Goal: Share content

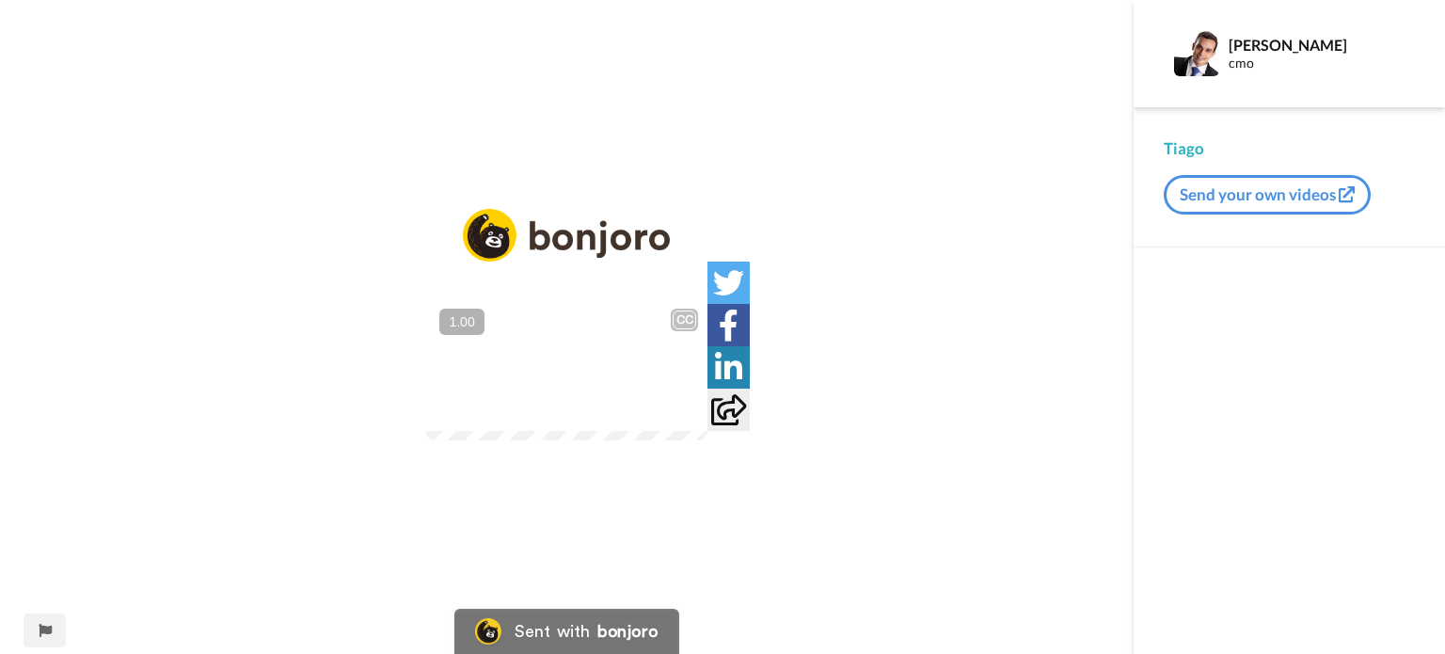
click at [695, 419] on div at bounding box center [681, 404] width 27 height 27
click at [691, 415] on img at bounding box center [682, 405] width 20 height 20
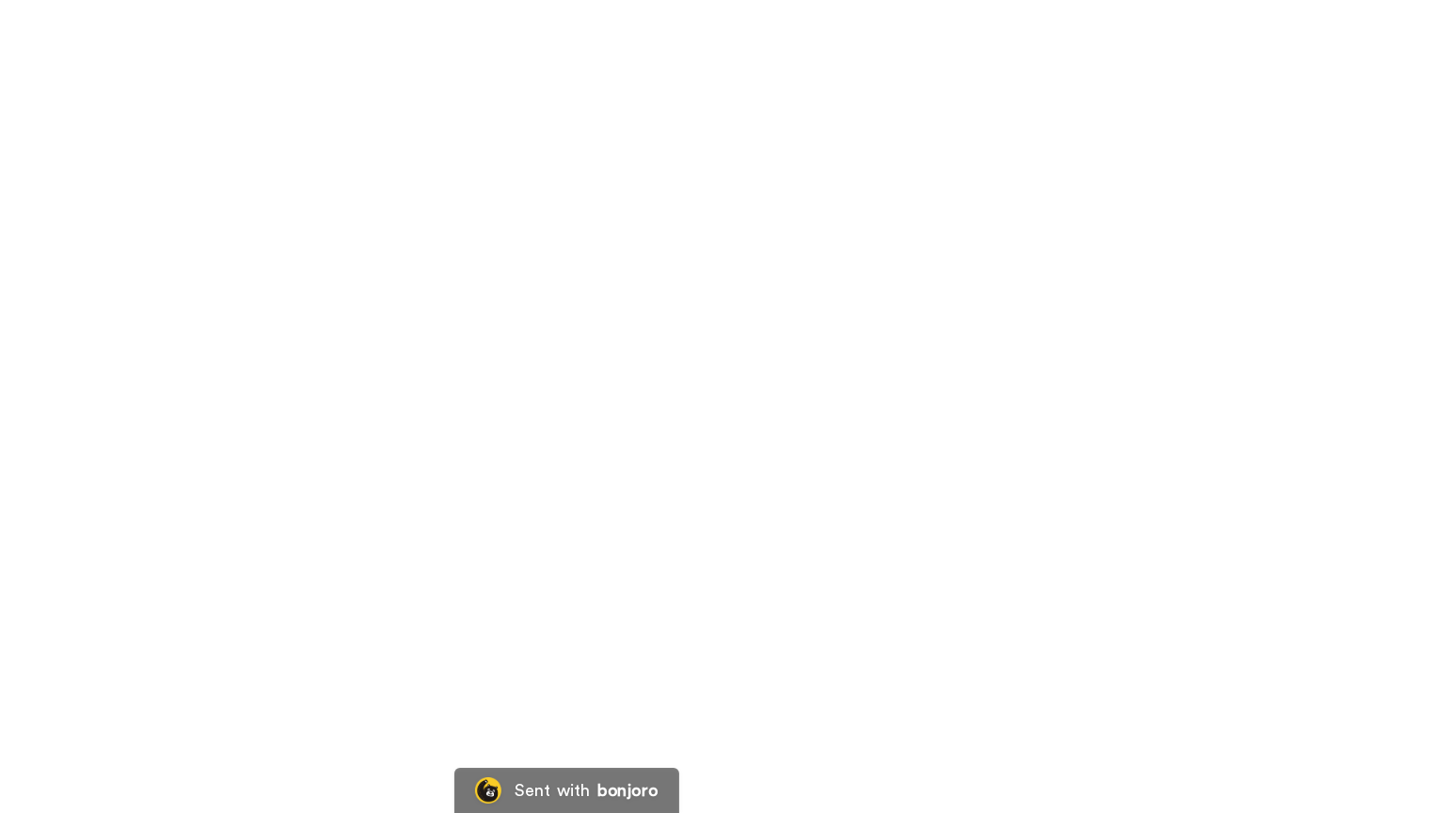
click at [632, 373] on video at bounding box center [722, 406] width 1445 height 813
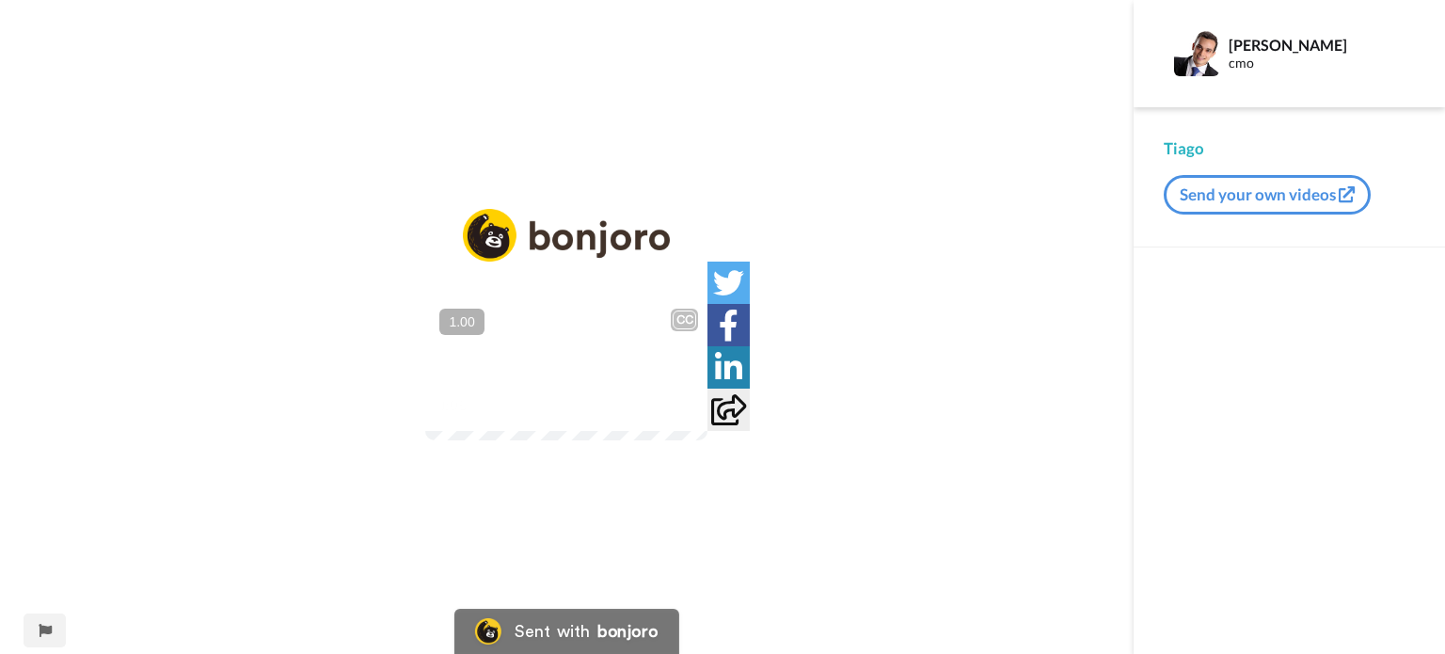
click at [494, 358] on video at bounding box center [566, 369] width 282 height 141
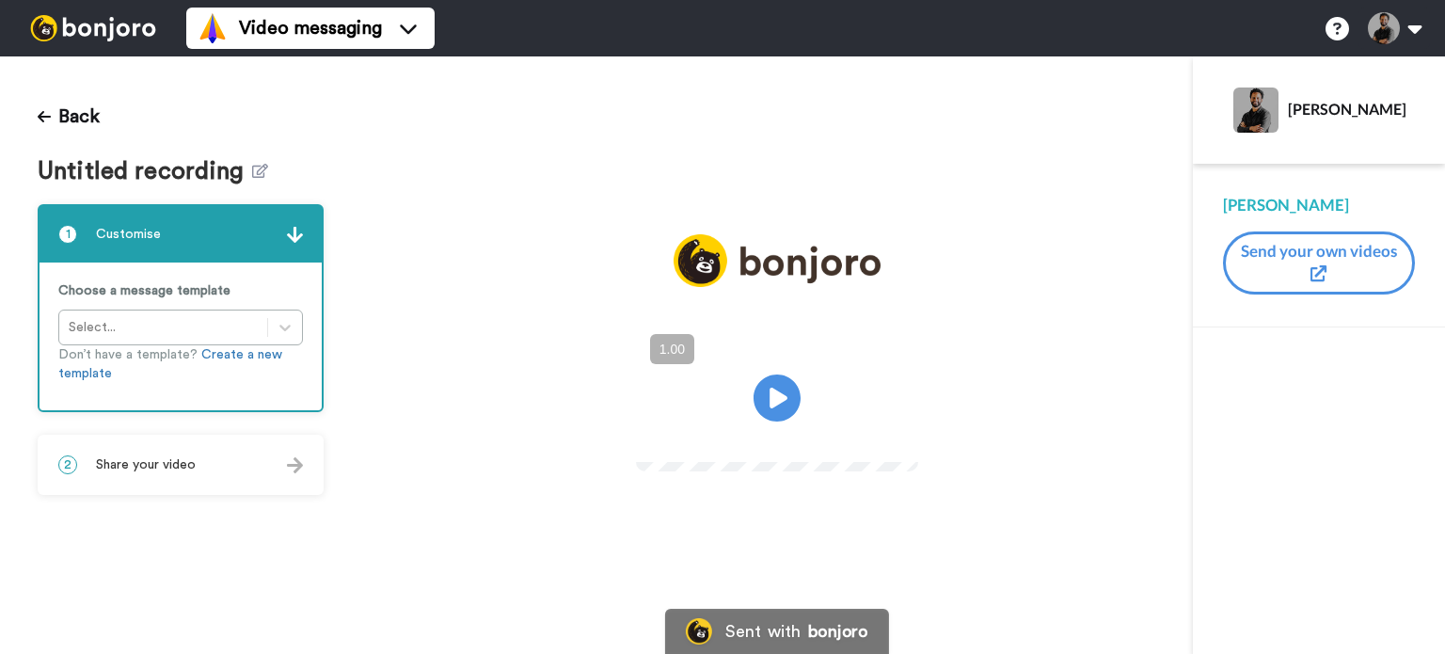
click at [237, 484] on div "2 Share your video" at bounding box center [181, 464] width 282 height 56
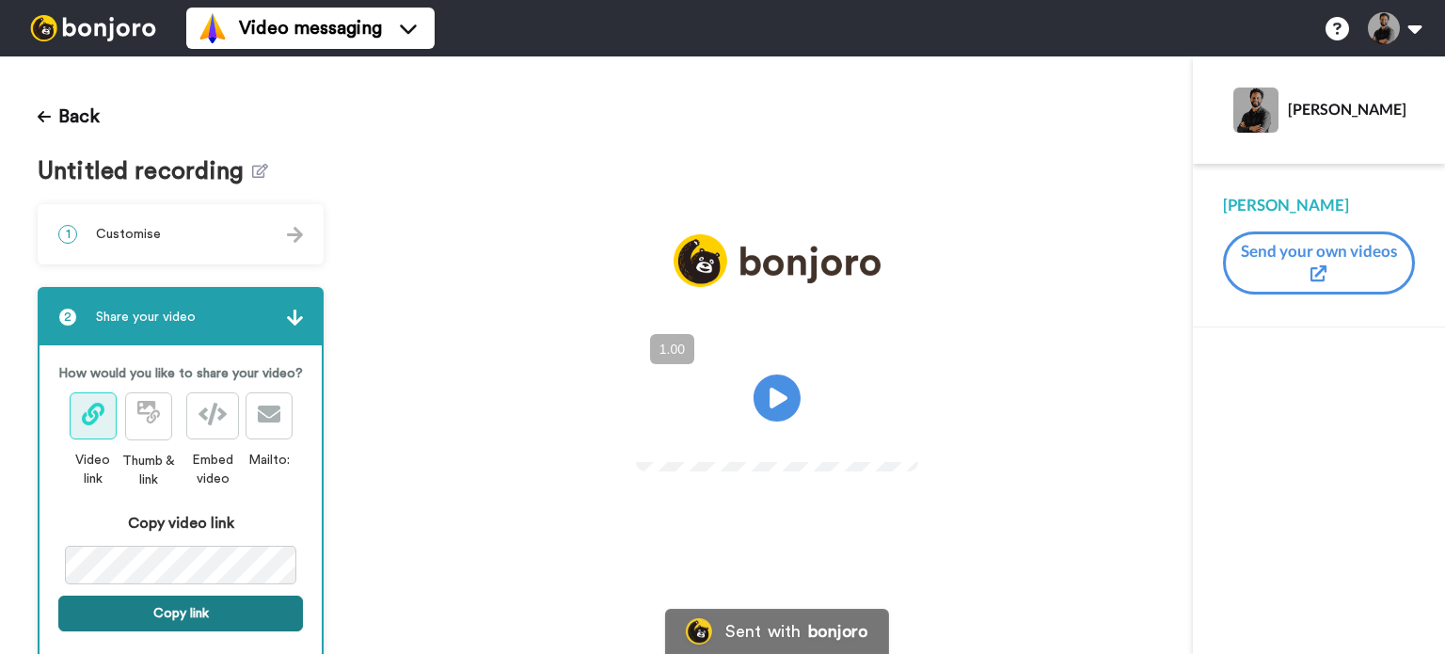
click at [175, 631] on button "Copy link" at bounding box center [180, 613] width 245 height 36
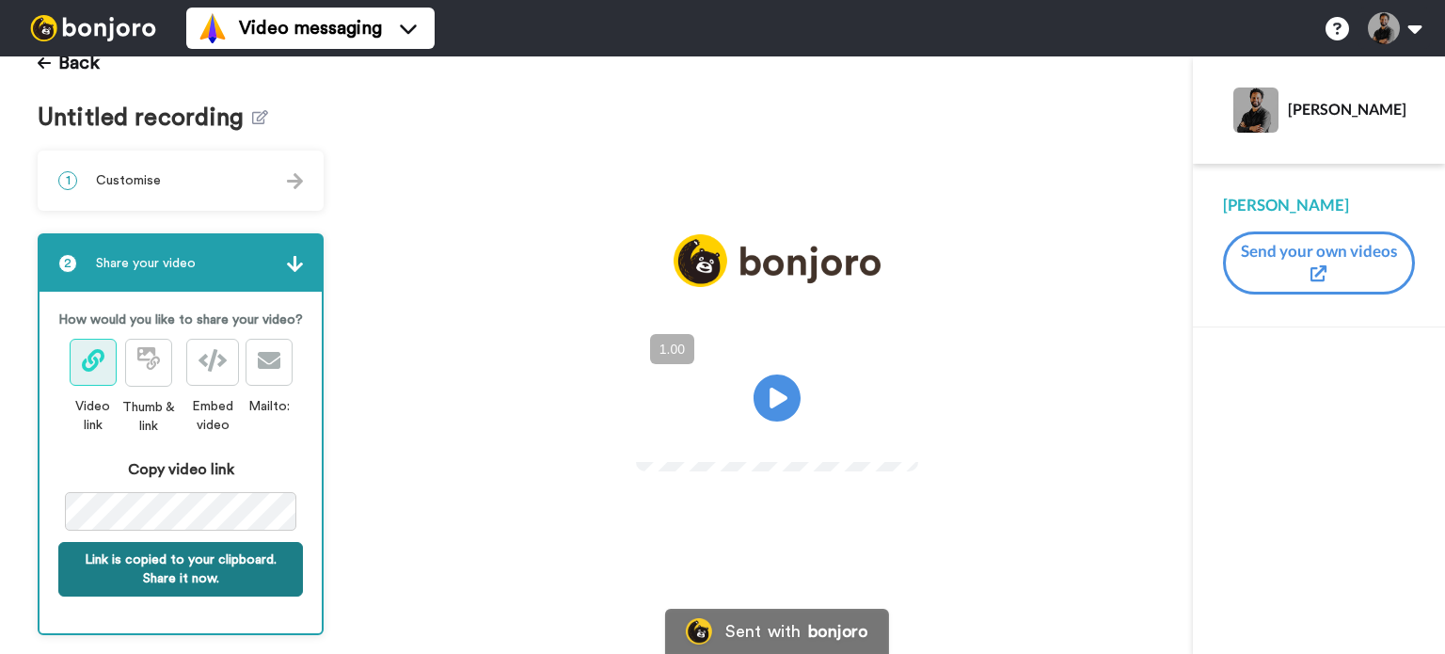
scroll to position [71, 0]
